Goal: Task Accomplishment & Management: Manage account settings

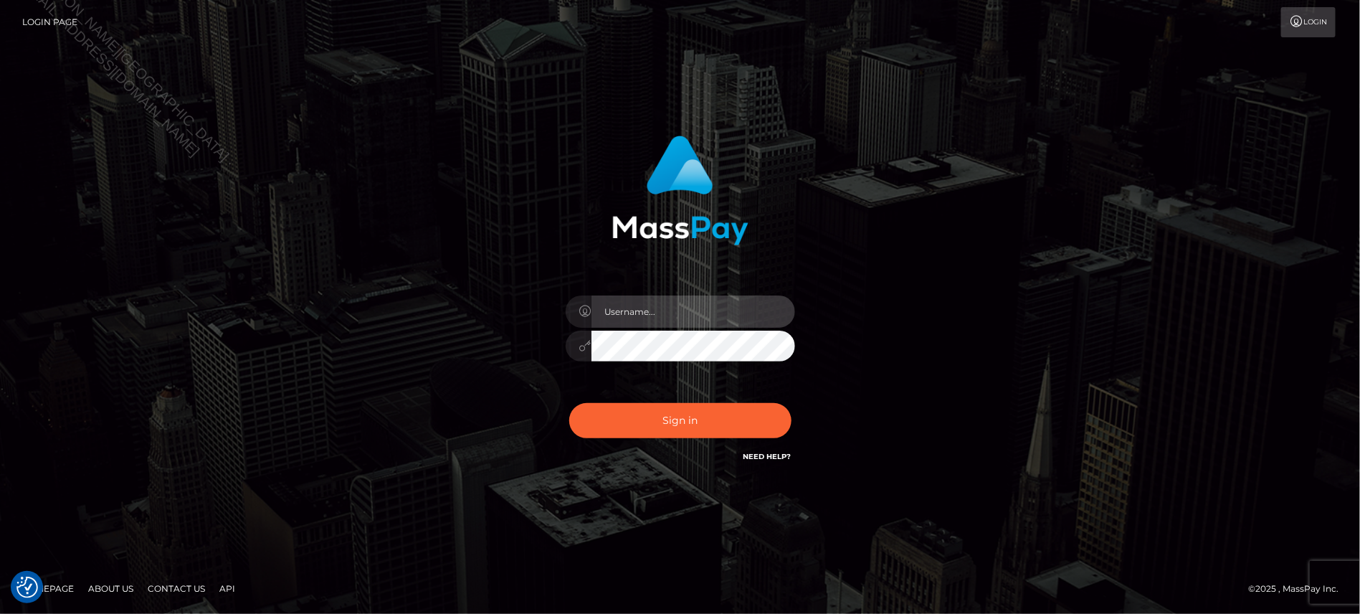
type input "Jiecel"
drag, startPoint x: 63, startPoint y: 117, endPoint x: 19, endPoint y: 115, distance: 43.8
click at [63, 117] on div "Jiecel Sign in" at bounding box center [680, 307] width 1360 height 580
click at [112, 274] on div "Jiecel Sign in" at bounding box center [680, 307] width 1360 height 580
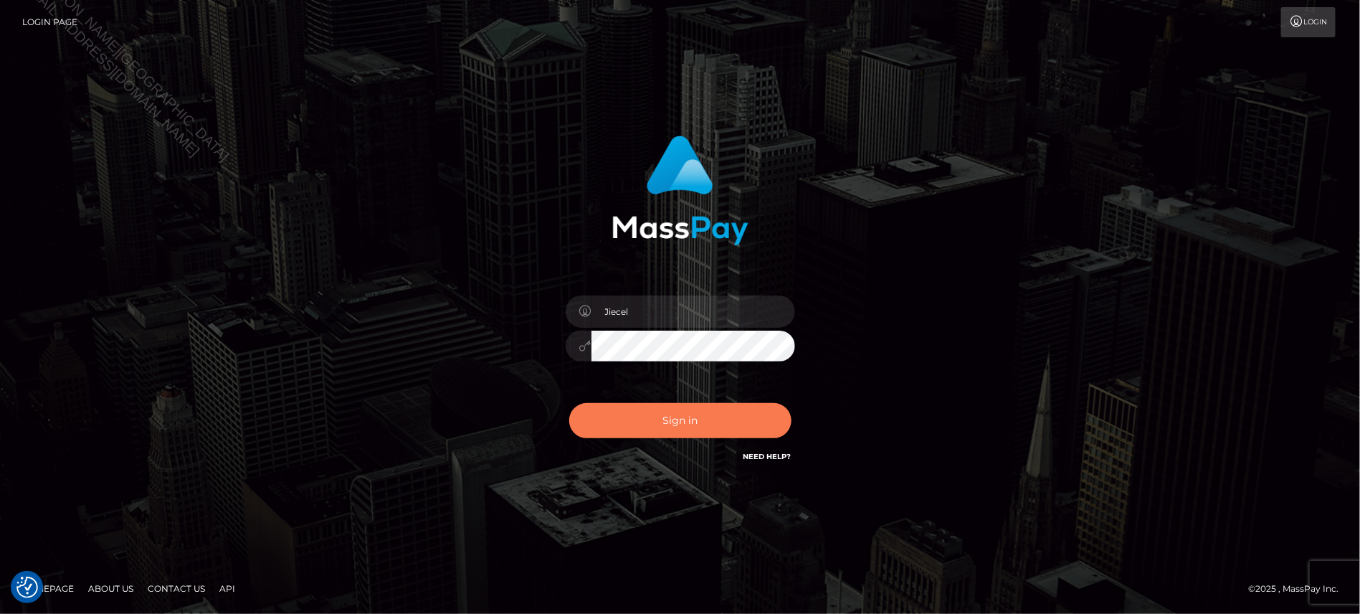
click at [735, 410] on button "Sign in" at bounding box center [680, 420] width 222 height 35
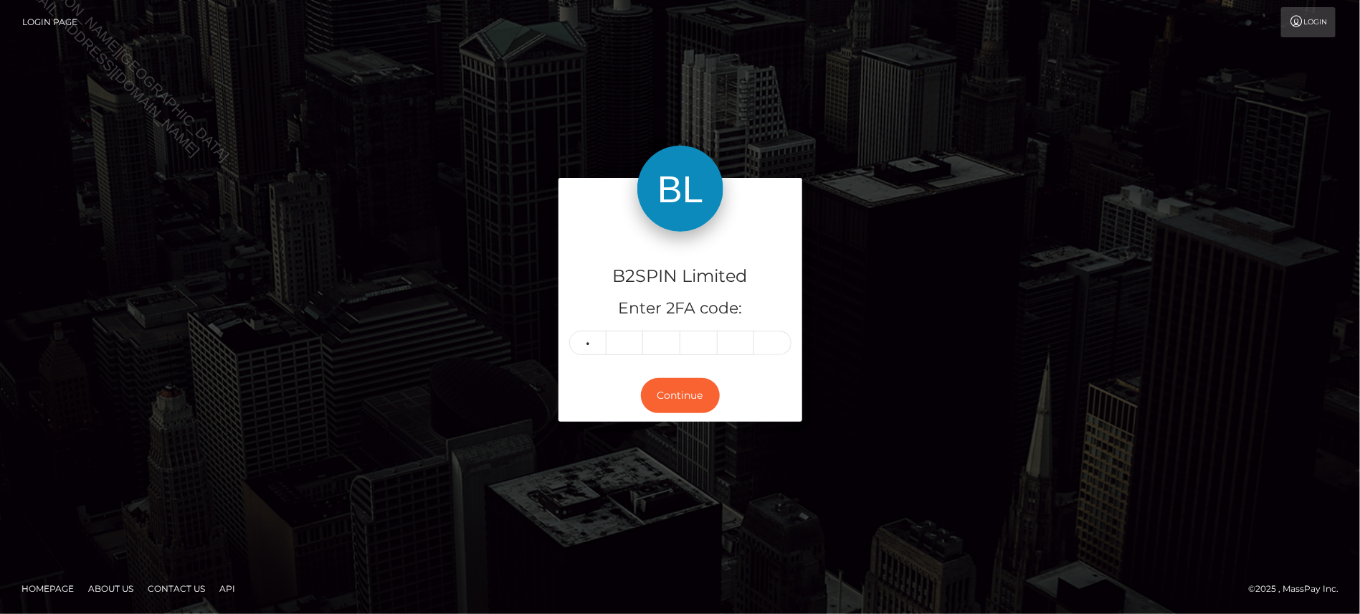
type input "1"
type input "6"
type input "1"
type input "3"
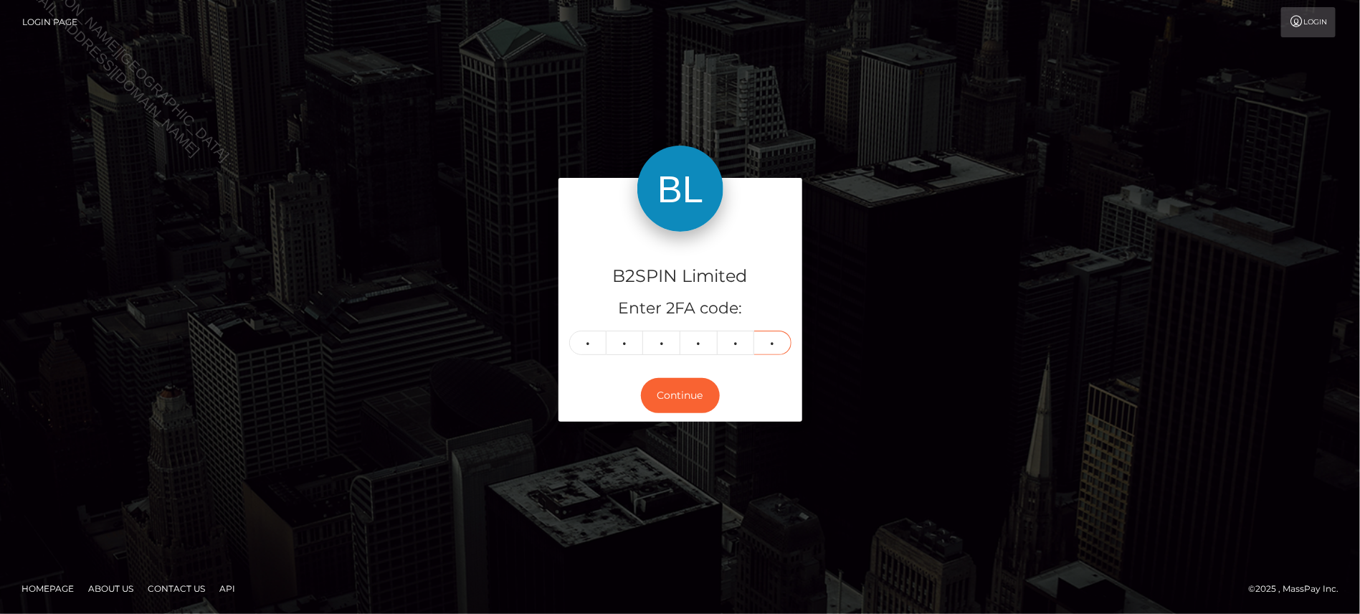
type input "0"
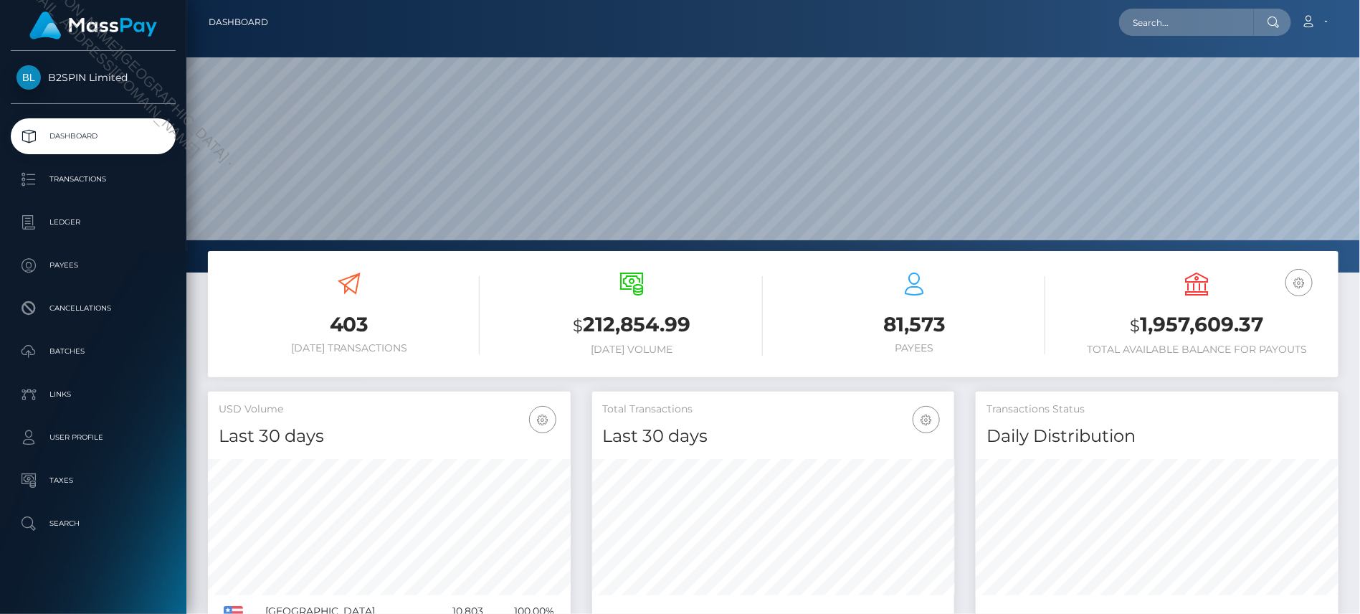
scroll to position [253, 362]
click at [1147, 320] on h3 "$ 1,957,609.37" at bounding box center [1197, 324] width 261 height 29
drag, startPoint x: 1141, startPoint y: 326, endPoint x: 1264, endPoint y: 324, distance: 122.6
click at [1264, 324] on h3 "$ 1,957,609.37" at bounding box center [1197, 324] width 261 height 29
copy h3 "1,957,609.37"
